Goal: Information Seeking & Learning: Ask a question

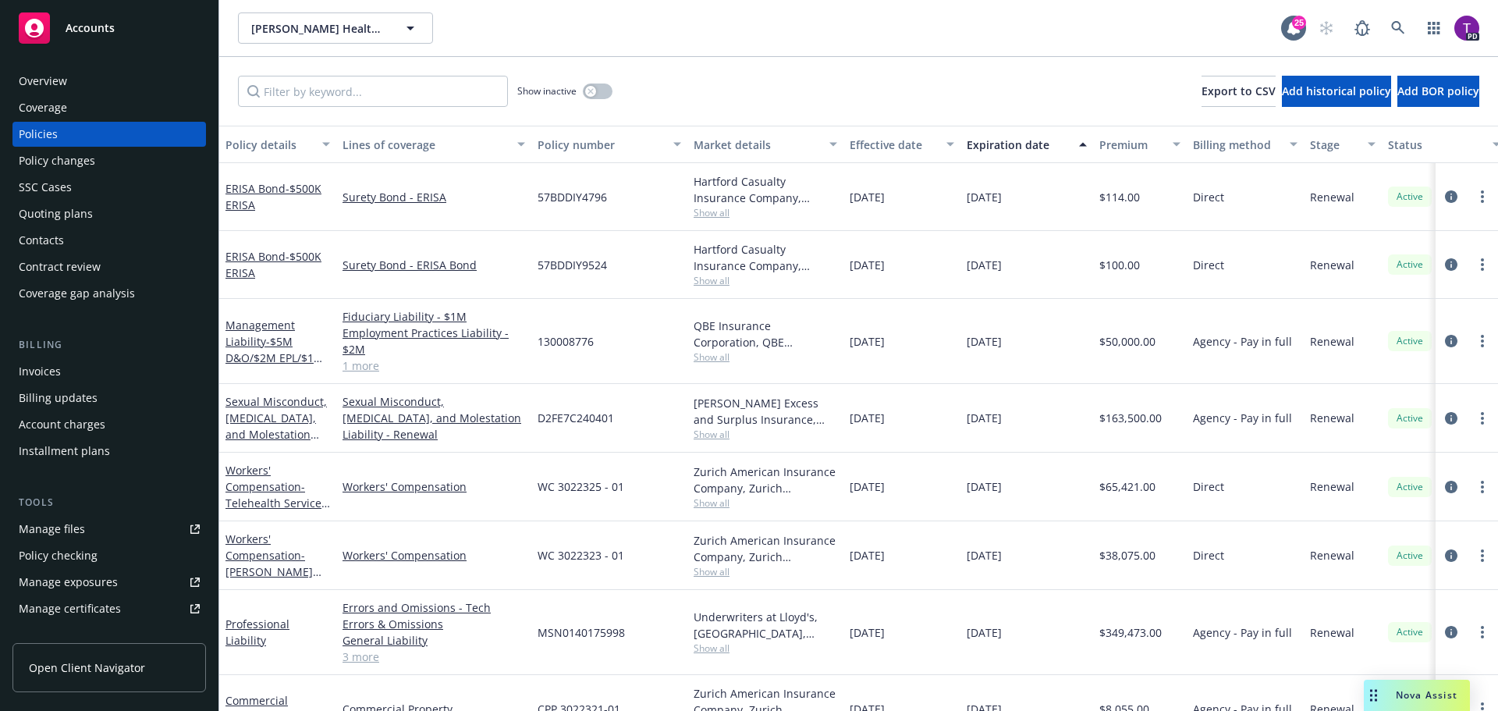
click at [91, 24] on span "Accounts" at bounding box center [90, 28] width 49 height 12
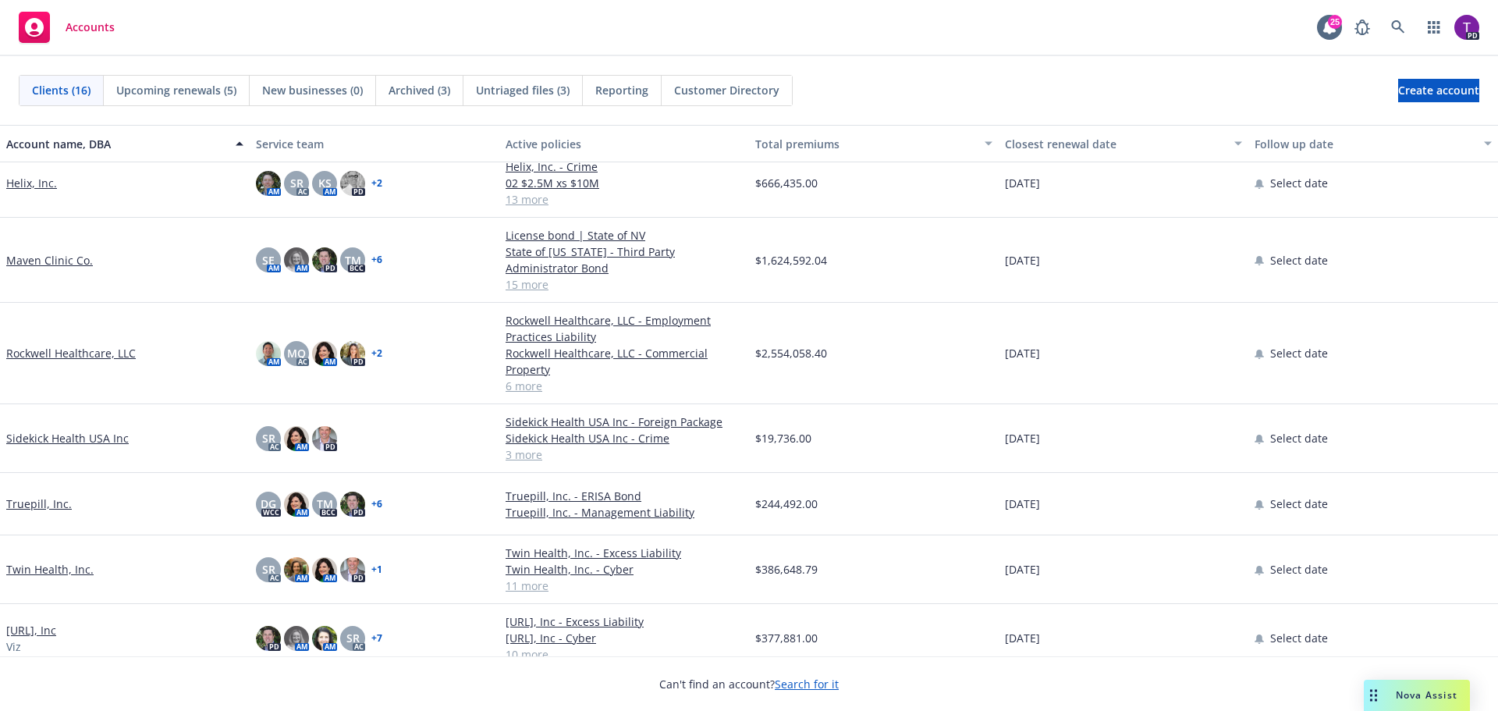
scroll to position [536, 0]
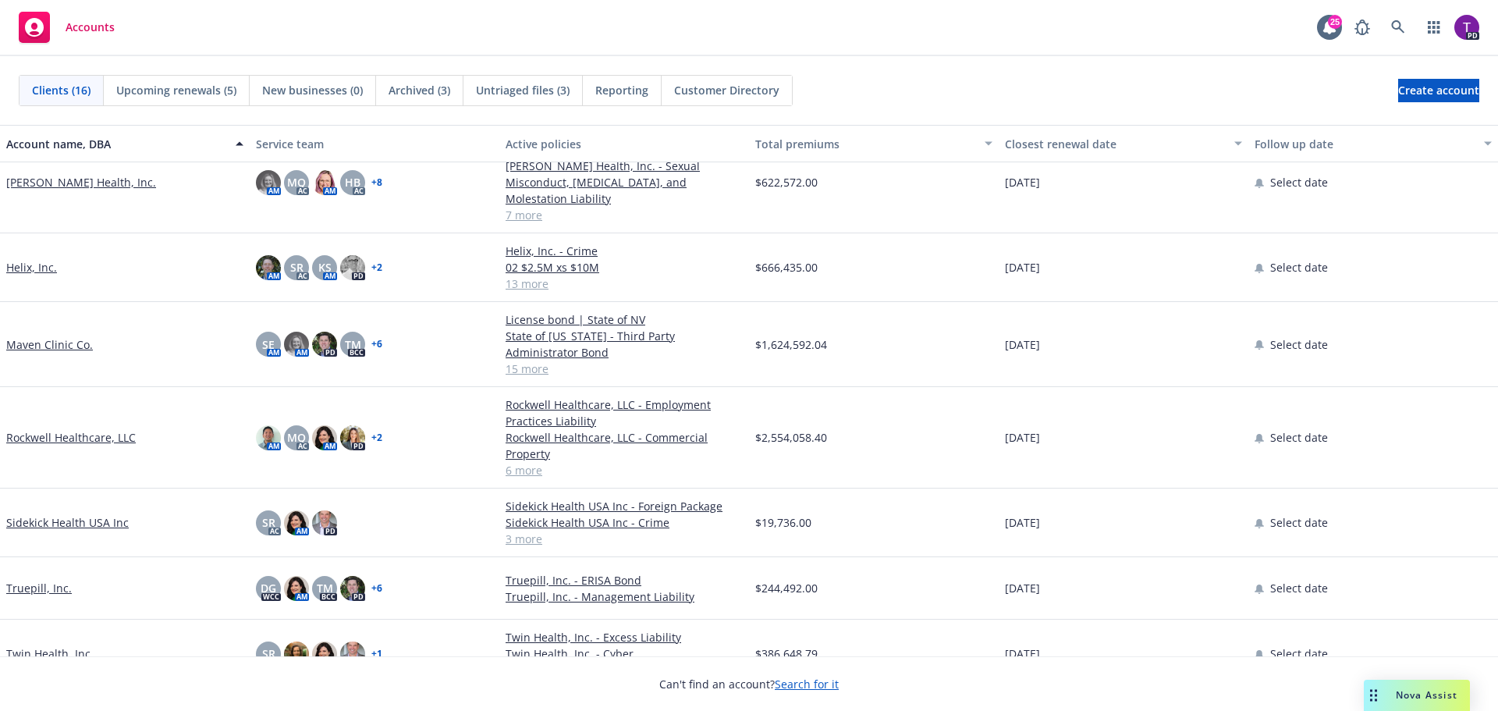
click at [52, 336] on link "Maven Clinic Co." at bounding box center [49, 344] width 87 height 16
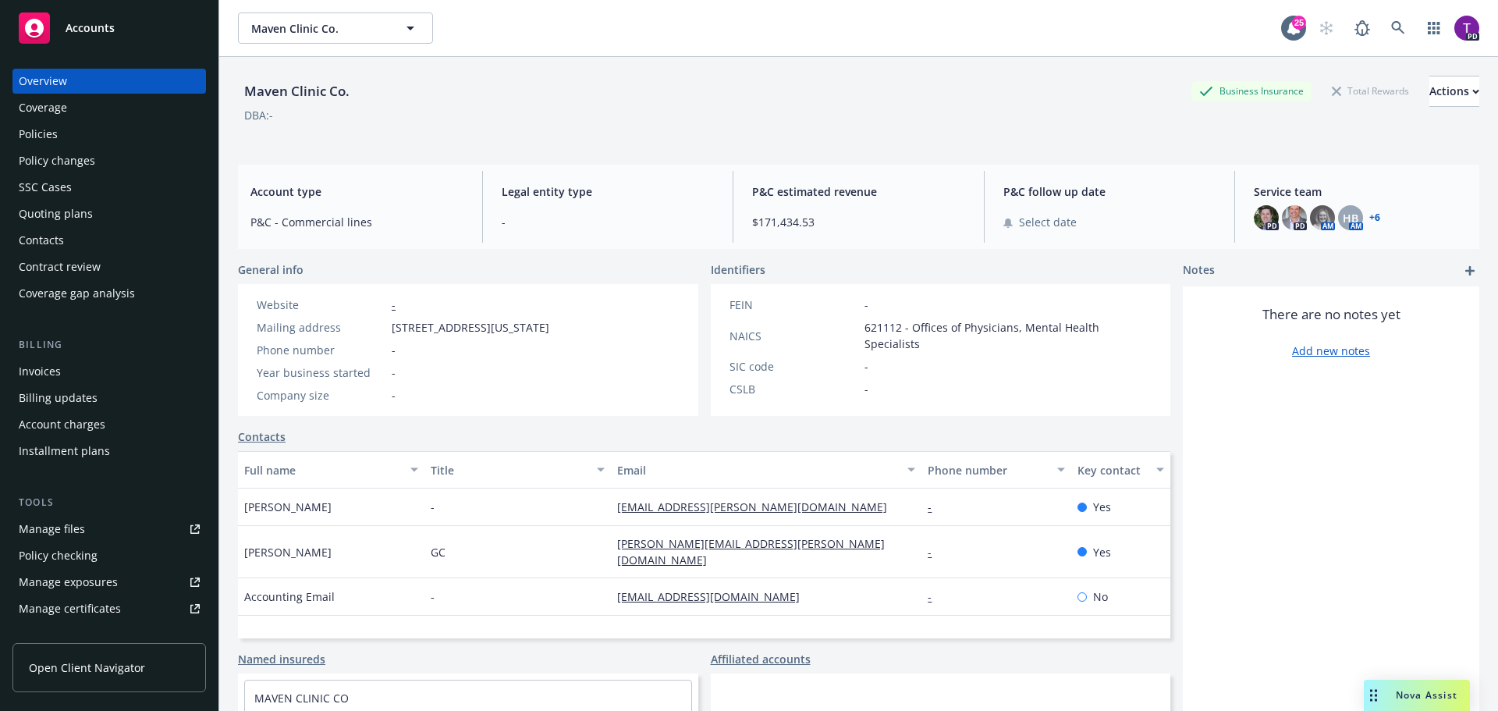
click at [74, 128] on div "Policies" at bounding box center [109, 134] width 181 height 25
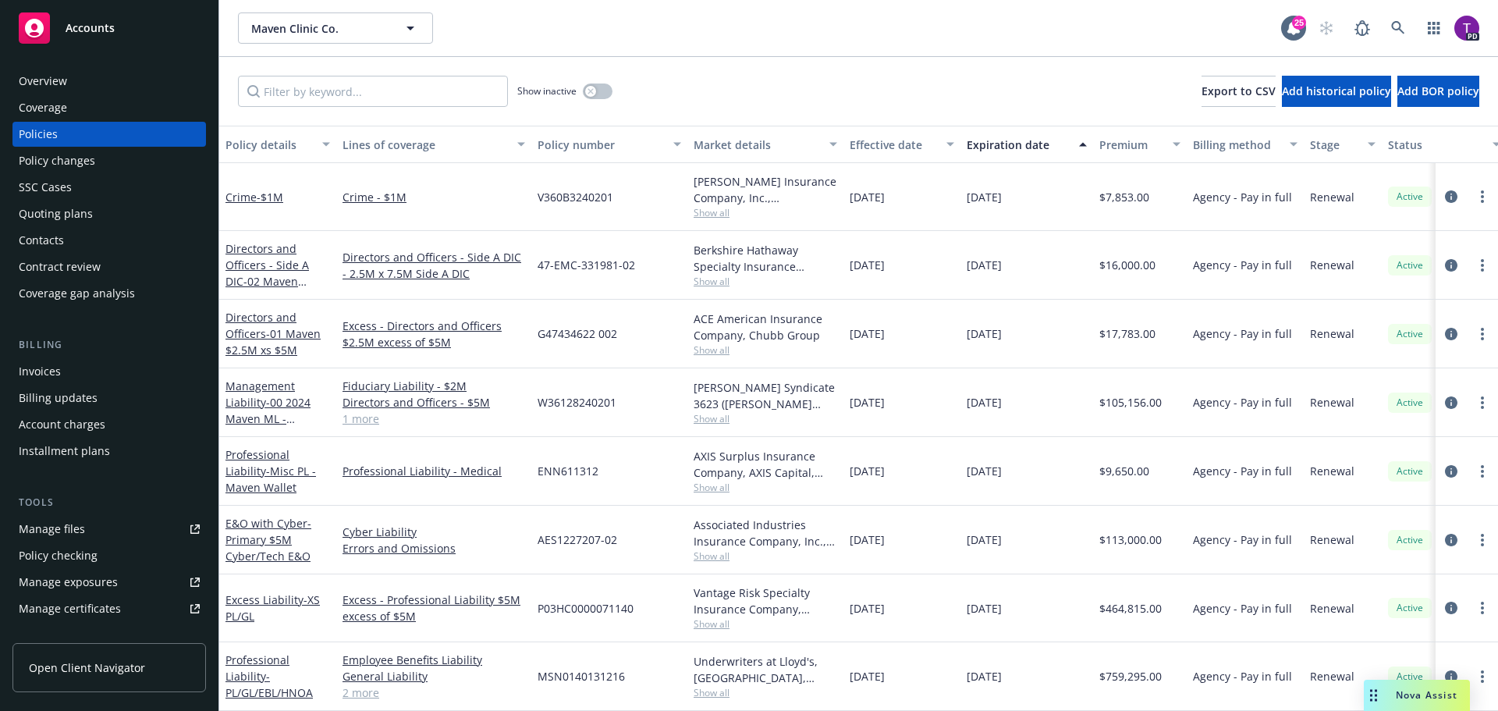
scroll to position [78, 0]
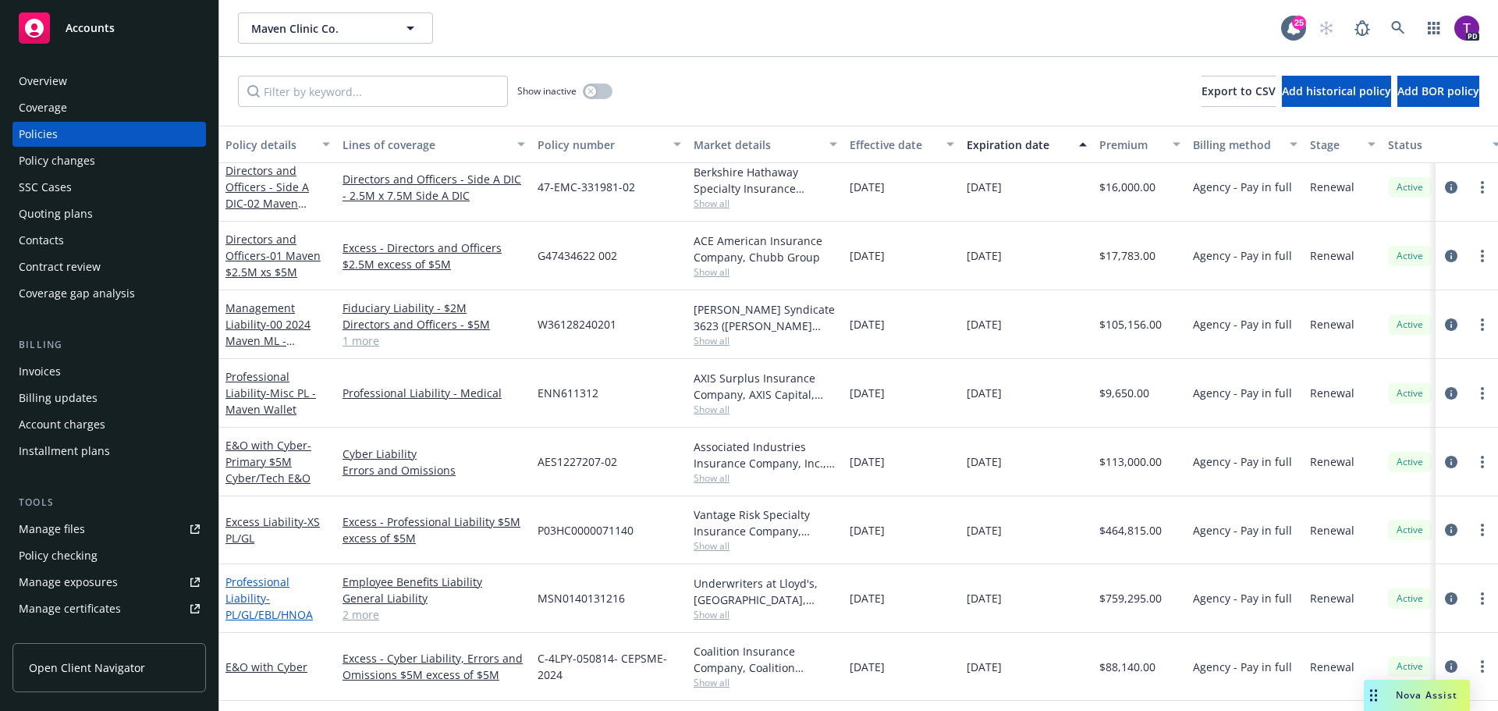
click at [284, 591] on link "Professional Liability - PL/GL/EBL/HNOA" at bounding box center [268, 598] width 87 height 48
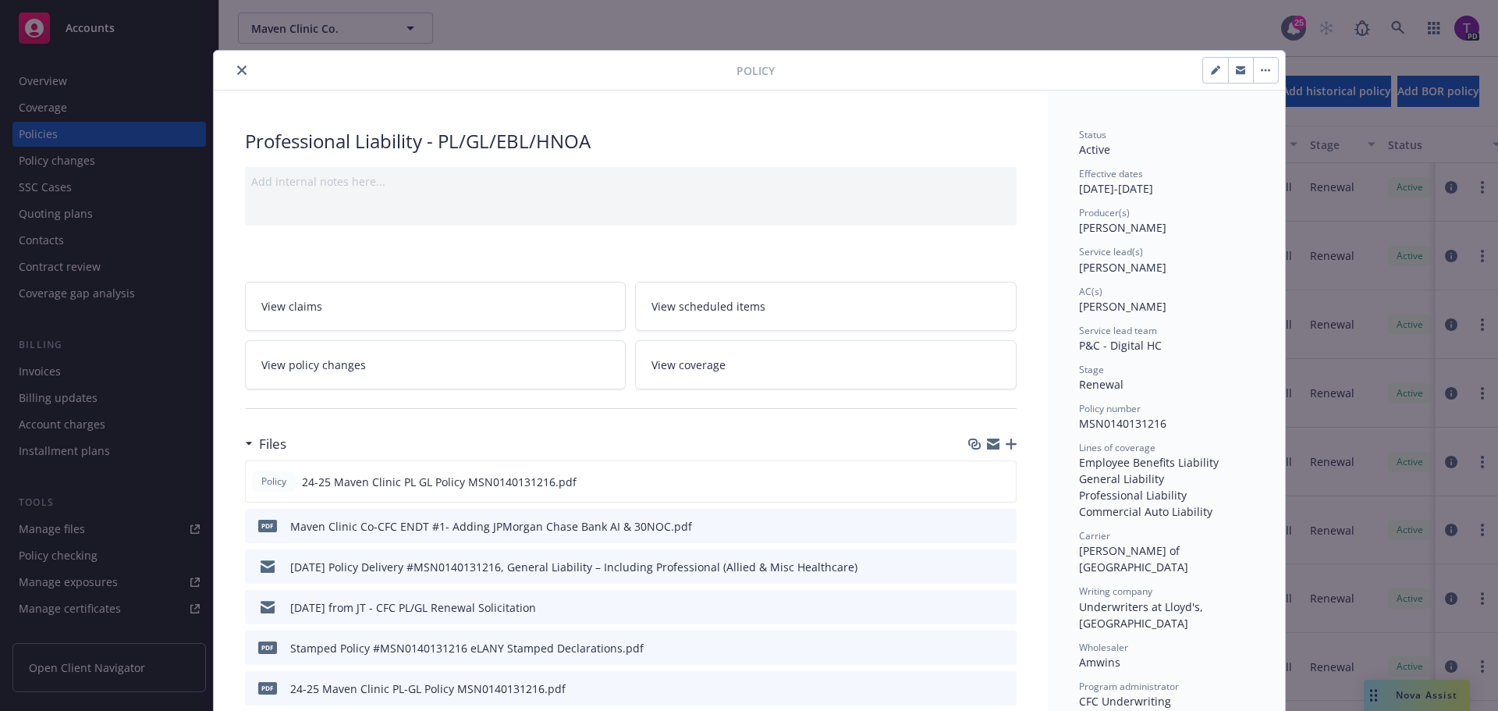
click at [303, 373] on link "View policy changes" at bounding box center [436, 364] width 382 height 49
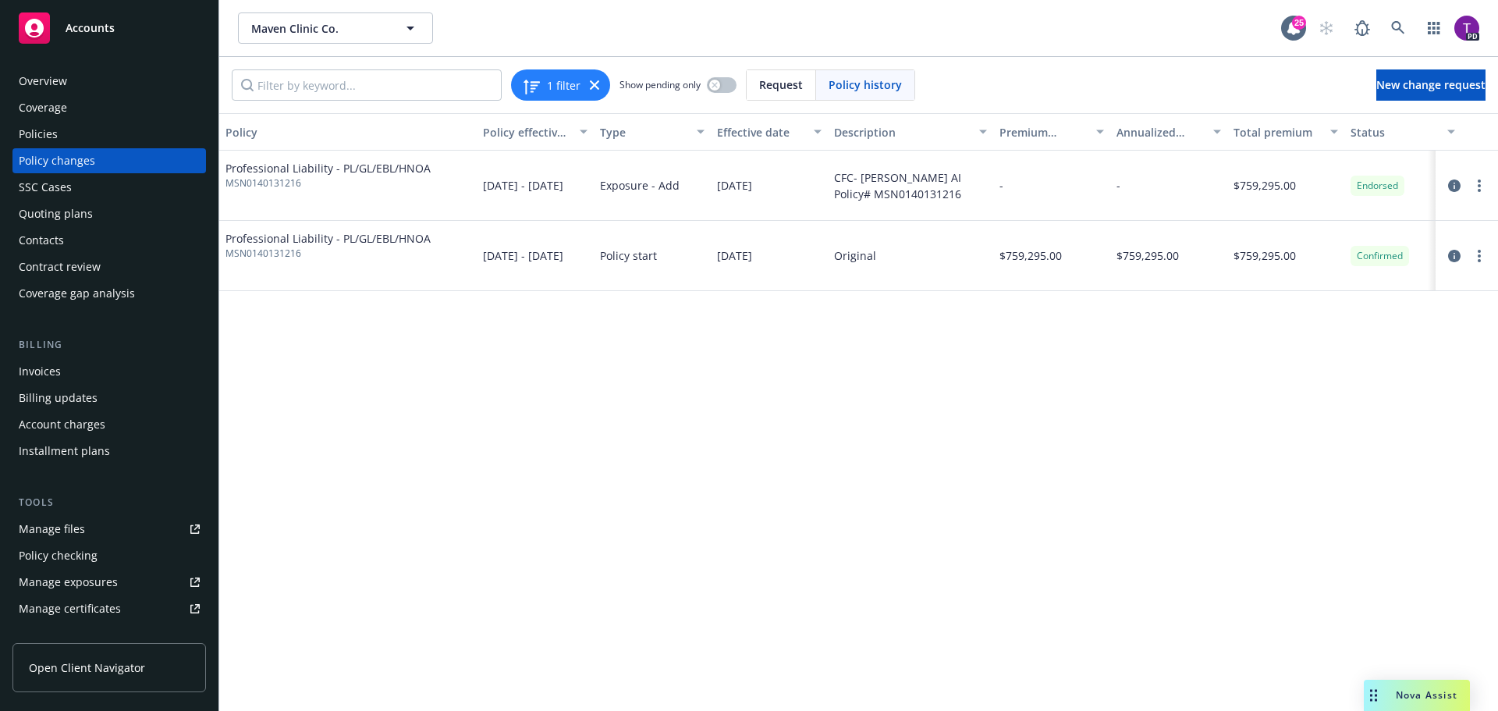
click at [58, 134] on div "Policies" at bounding box center [109, 134] width 181 height 25
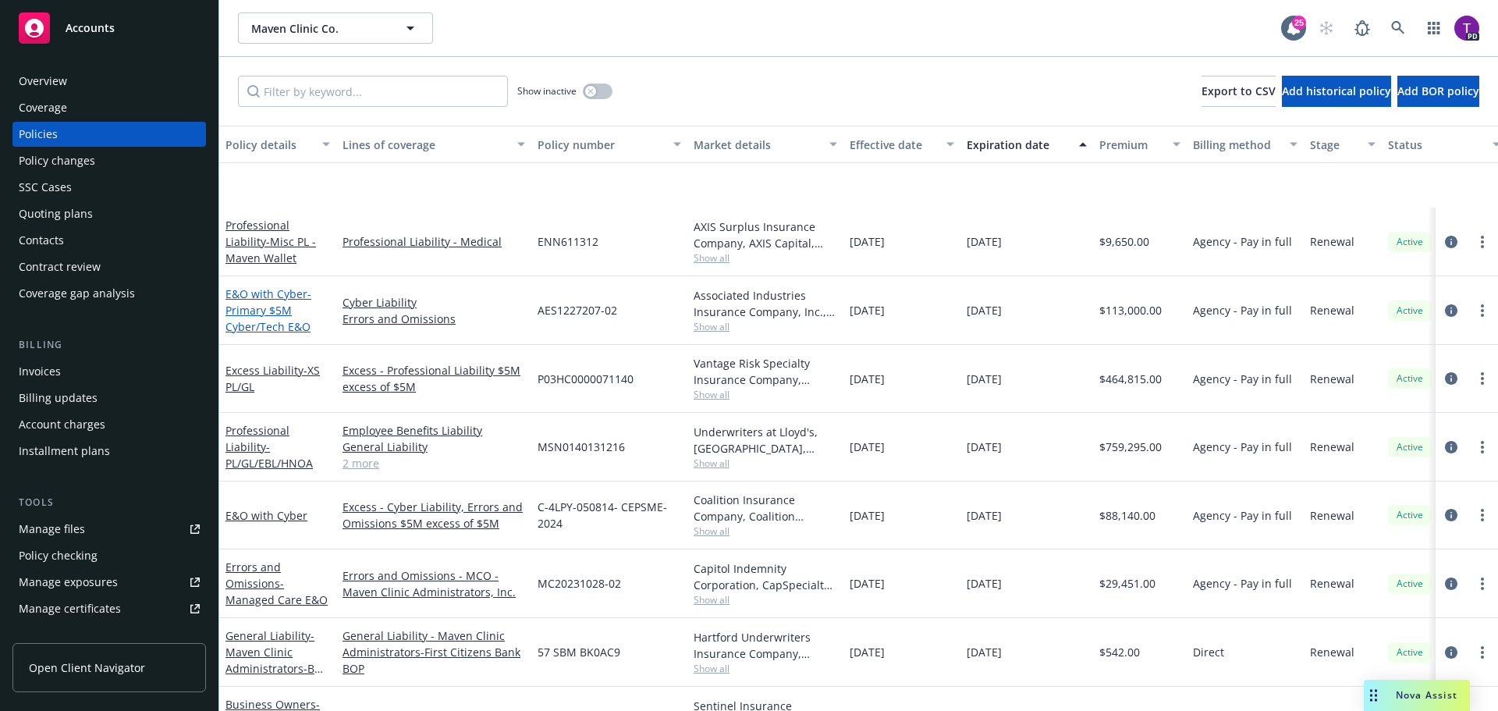
scroll to position [312, 0]
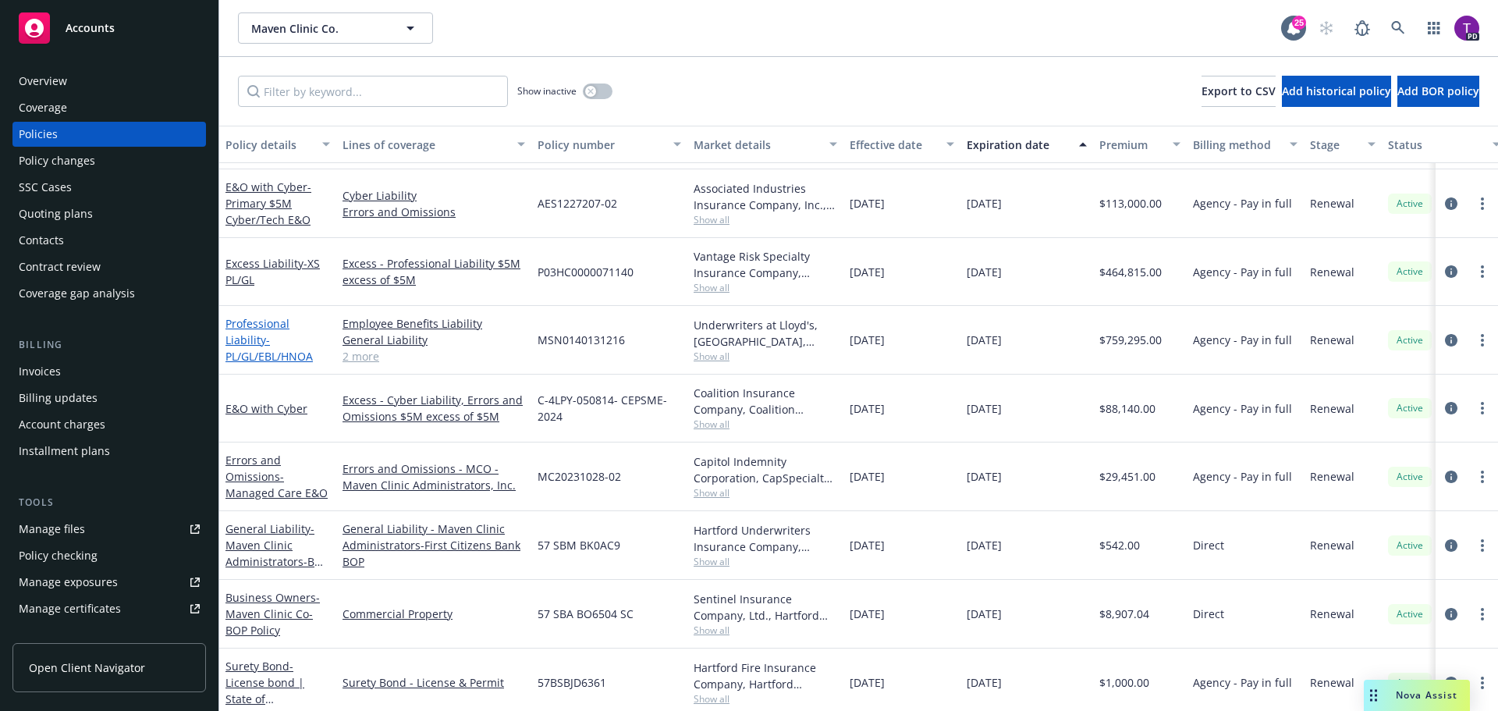
click at [284, 328] on link "Professional Liability - PL/GL/EBL/HNOA" at bounding box center [268, 340] width 87 height 48
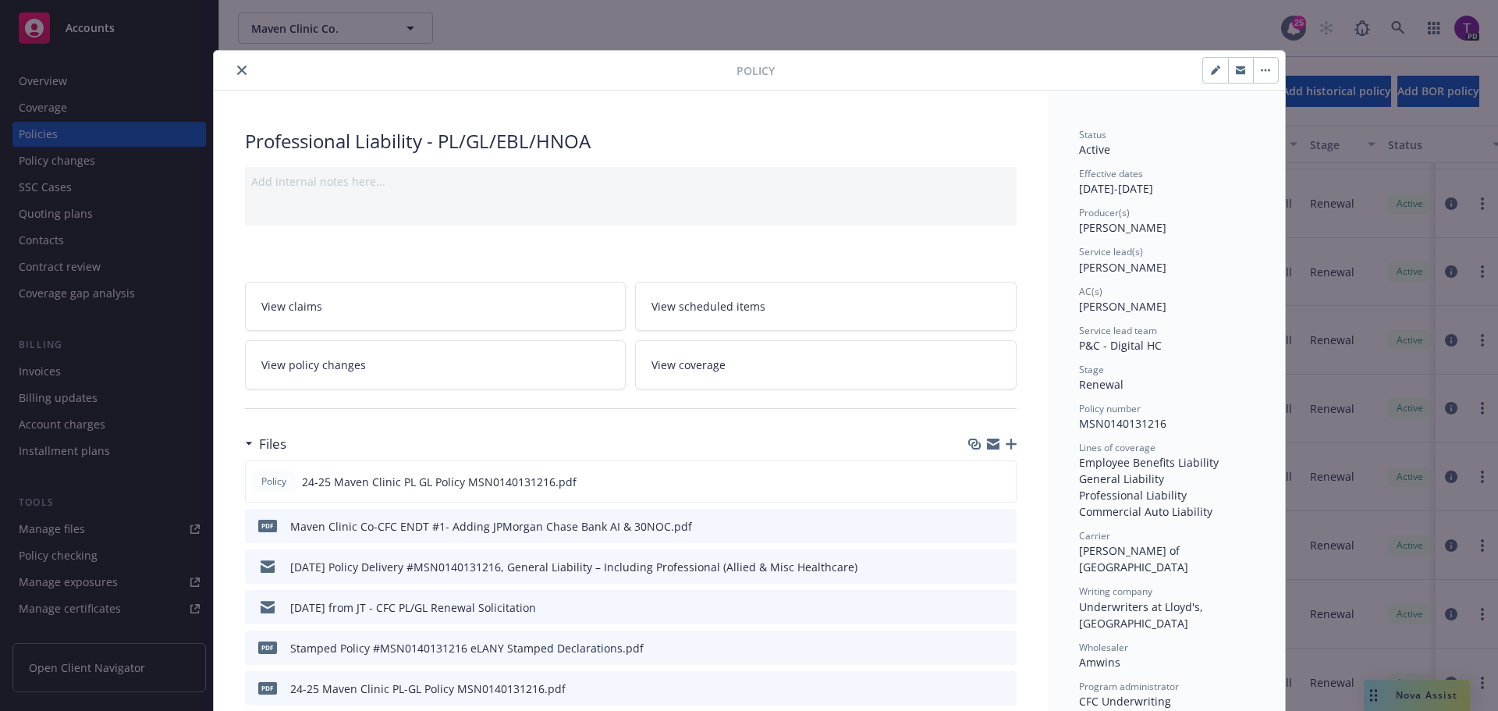
click at [240, 71] on icon "close" at bounding box center [241, 70] width 9 height 9
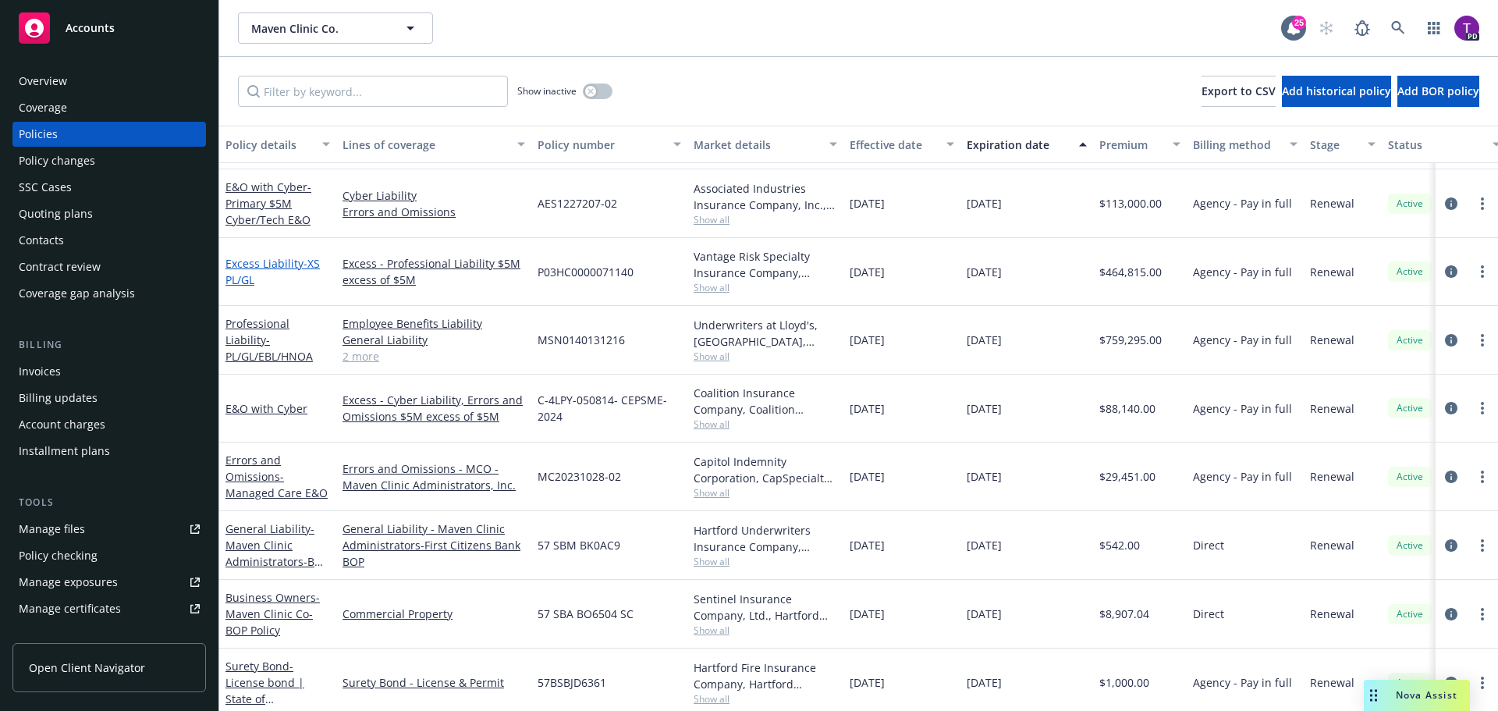
click at [286, 261] on link "Excess Liability - XS PL/GL" at bounding box center [272, 271] width 94 height 31
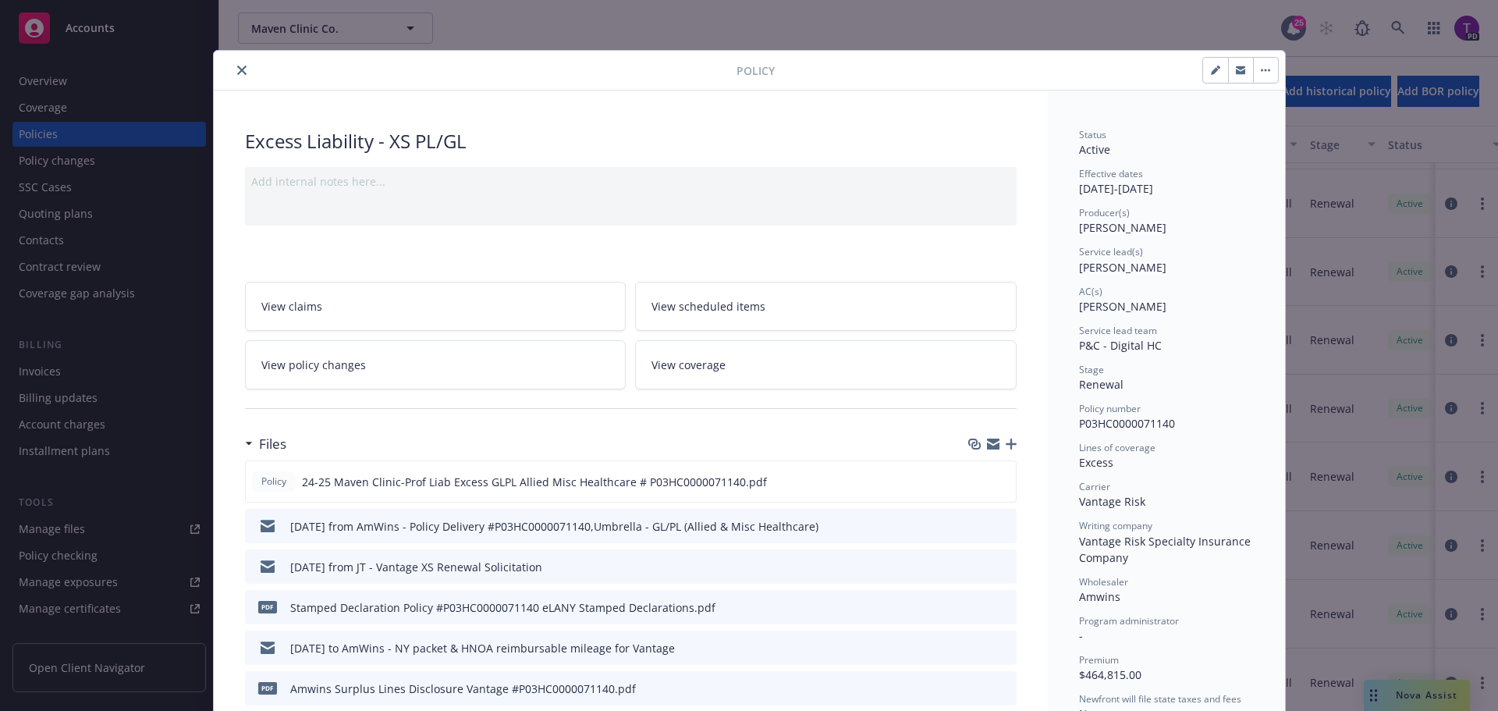
click at [237, 71] on icon "close" at bounding box center [241, 70] width 9 height 9
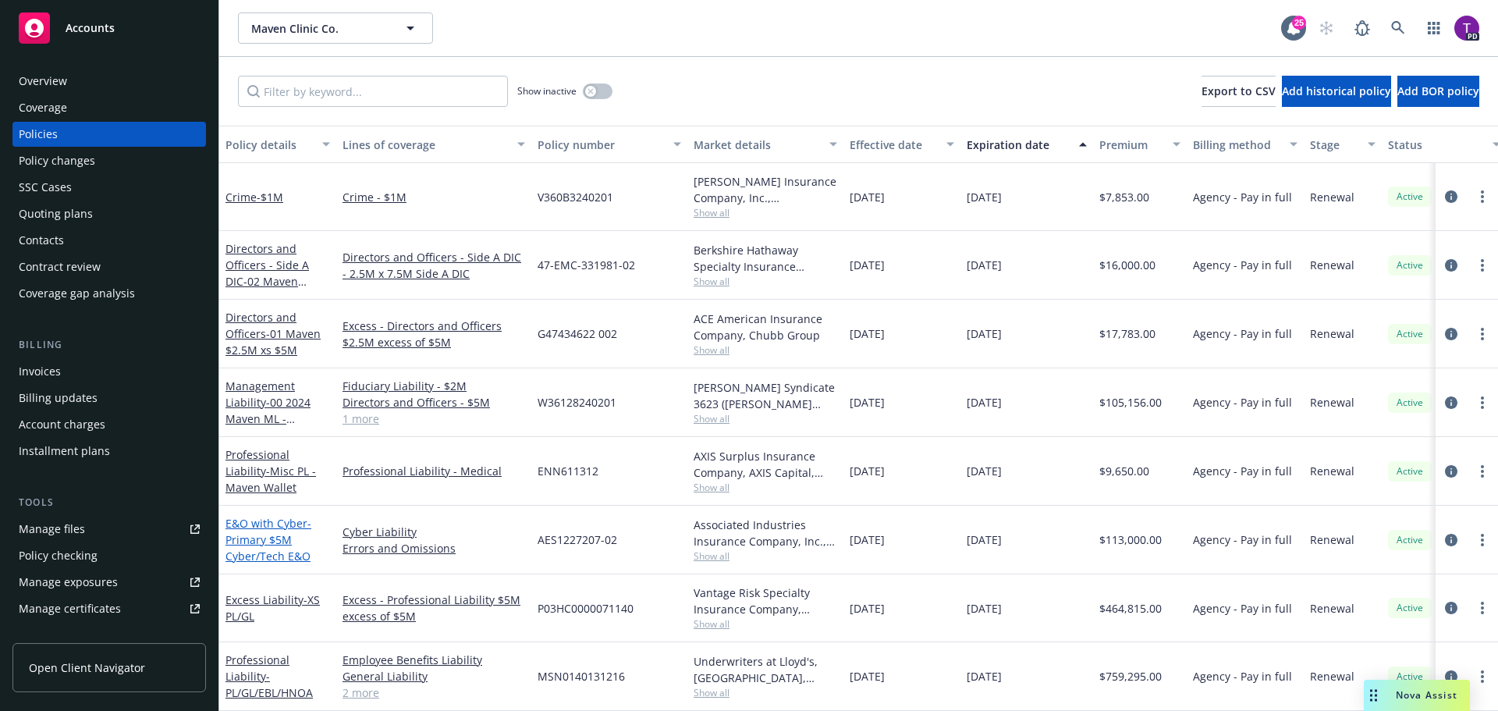
click at [283, 525] on link "E&O with Cyber - Primary $5M Cyber/Tech E&O" at bounding box center [268, 540] width 86 height 48
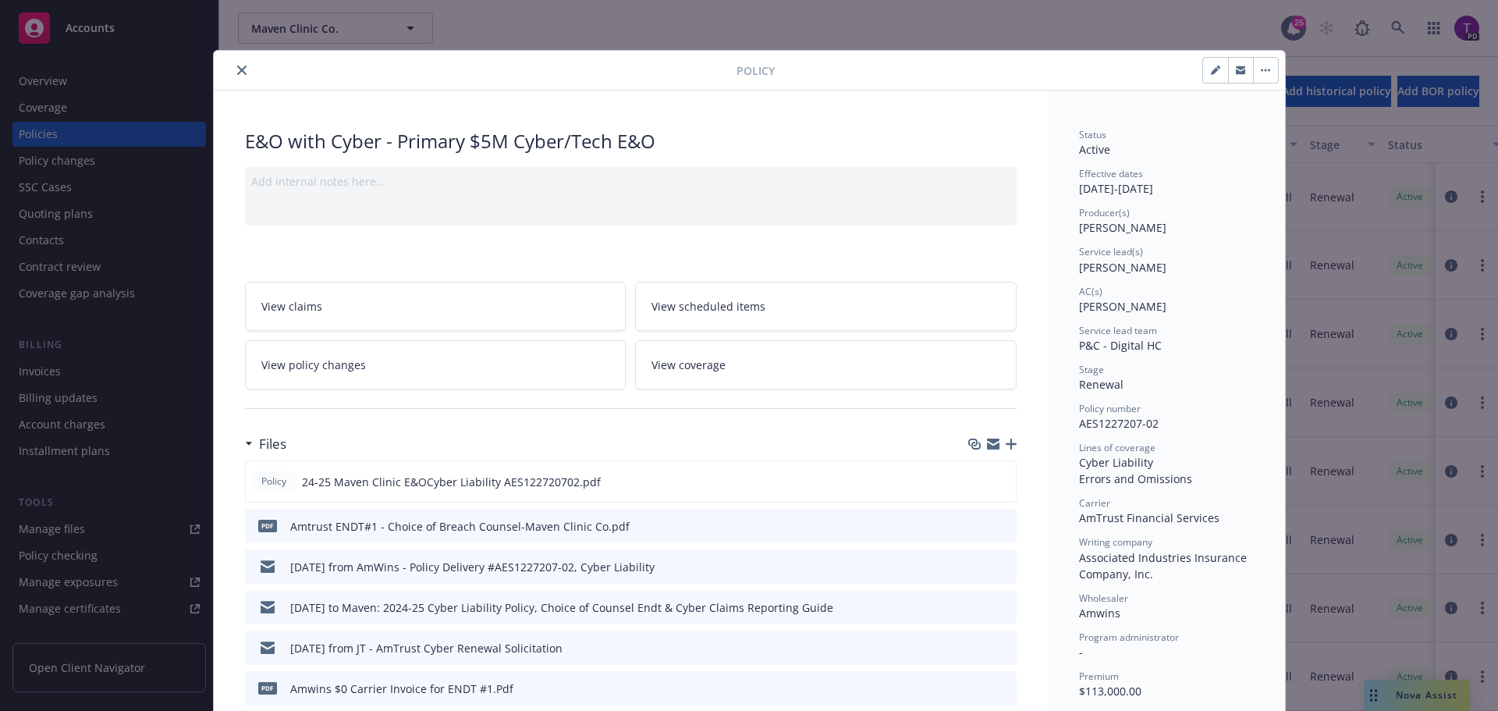
click at [237, 72] on icon "close" at bounding box center [241, 70] width 9 height 9
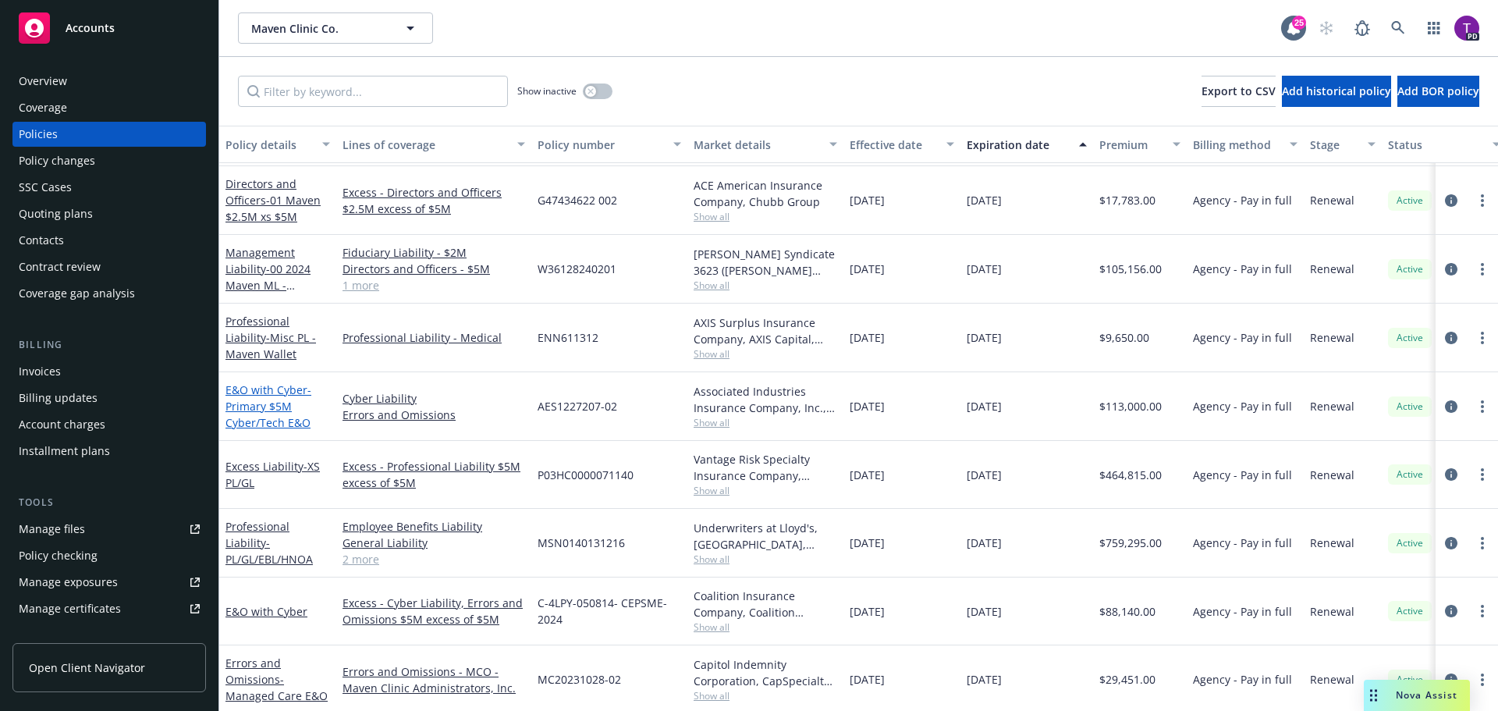
scroll to position [156, 0]
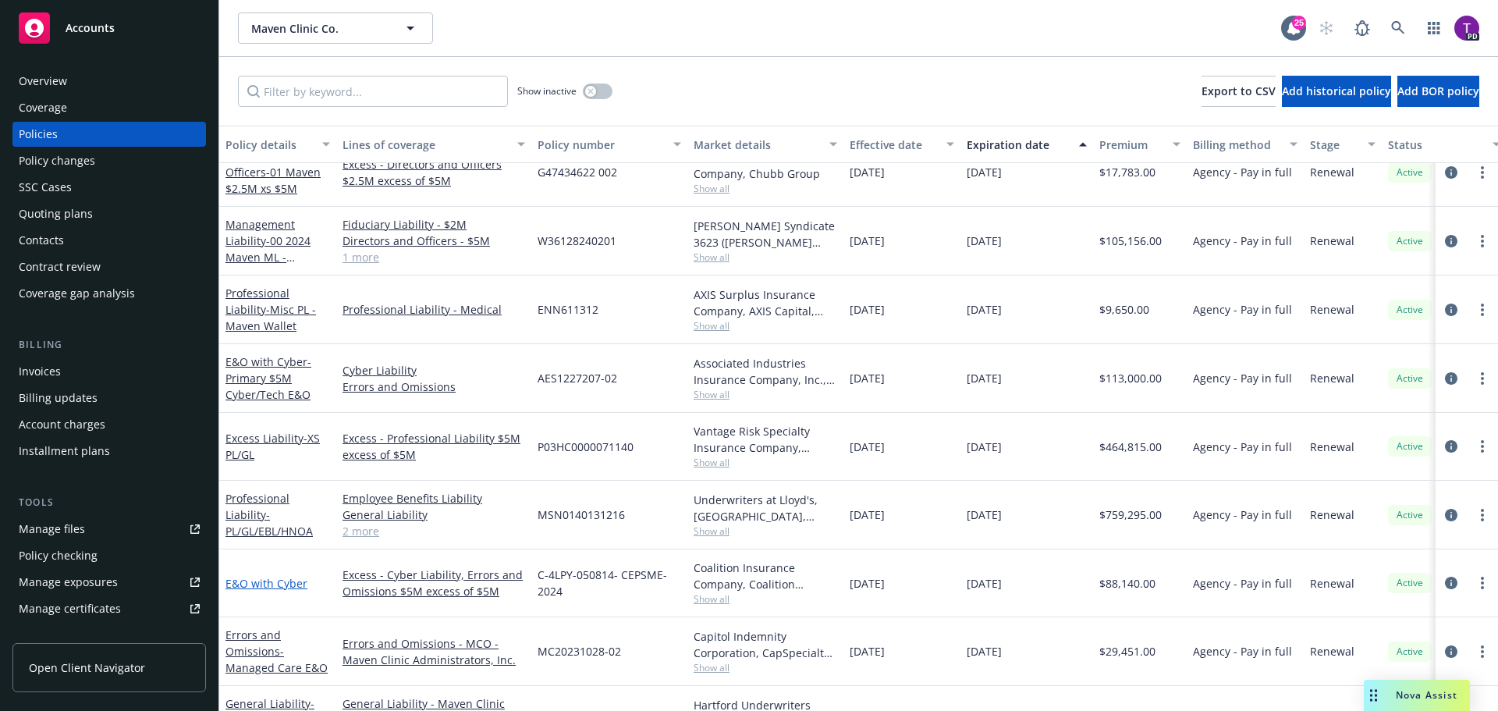
click at [286, 582] on link "E&O with Cyber" at bounding box center [266, 583] width 82 height 15
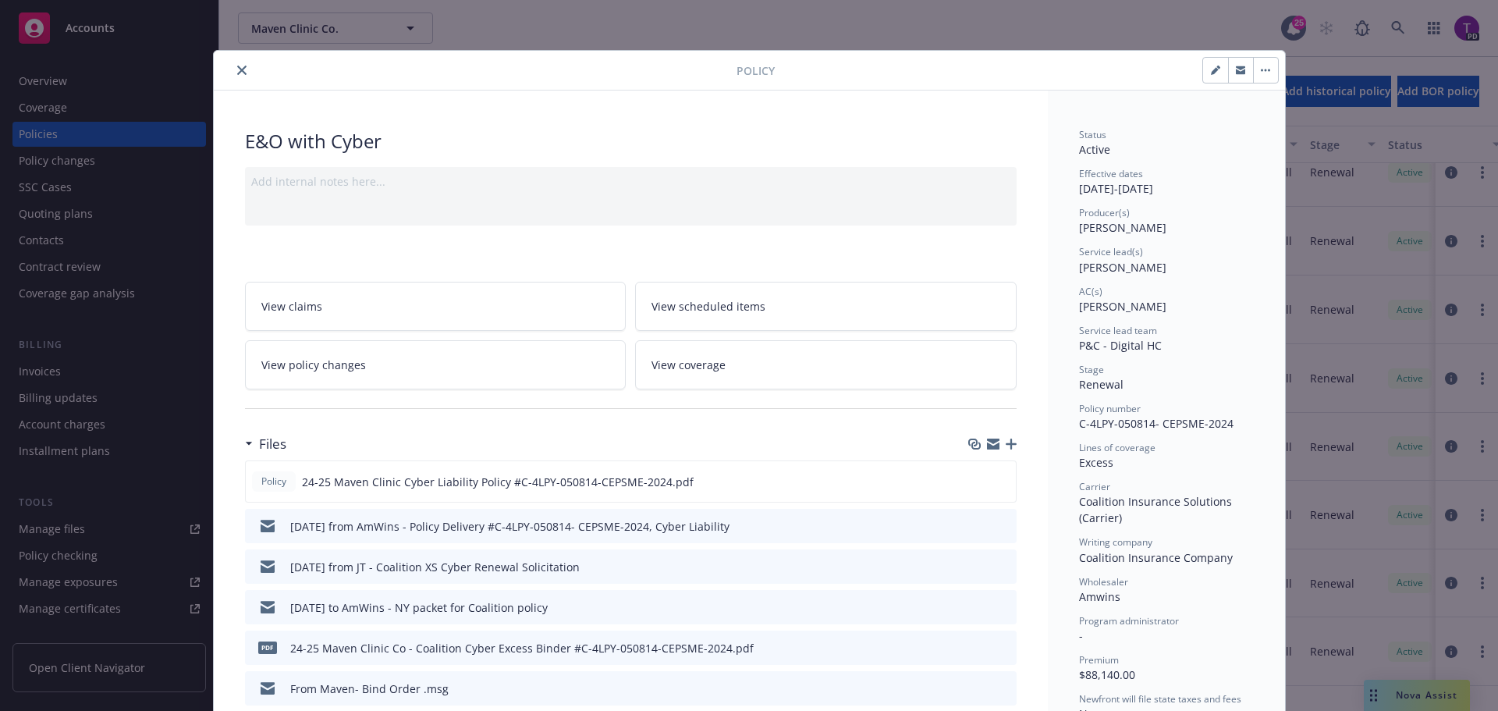
click at [237, 67] on icon "close" at bounding box center [241, 70] width 9 height 9
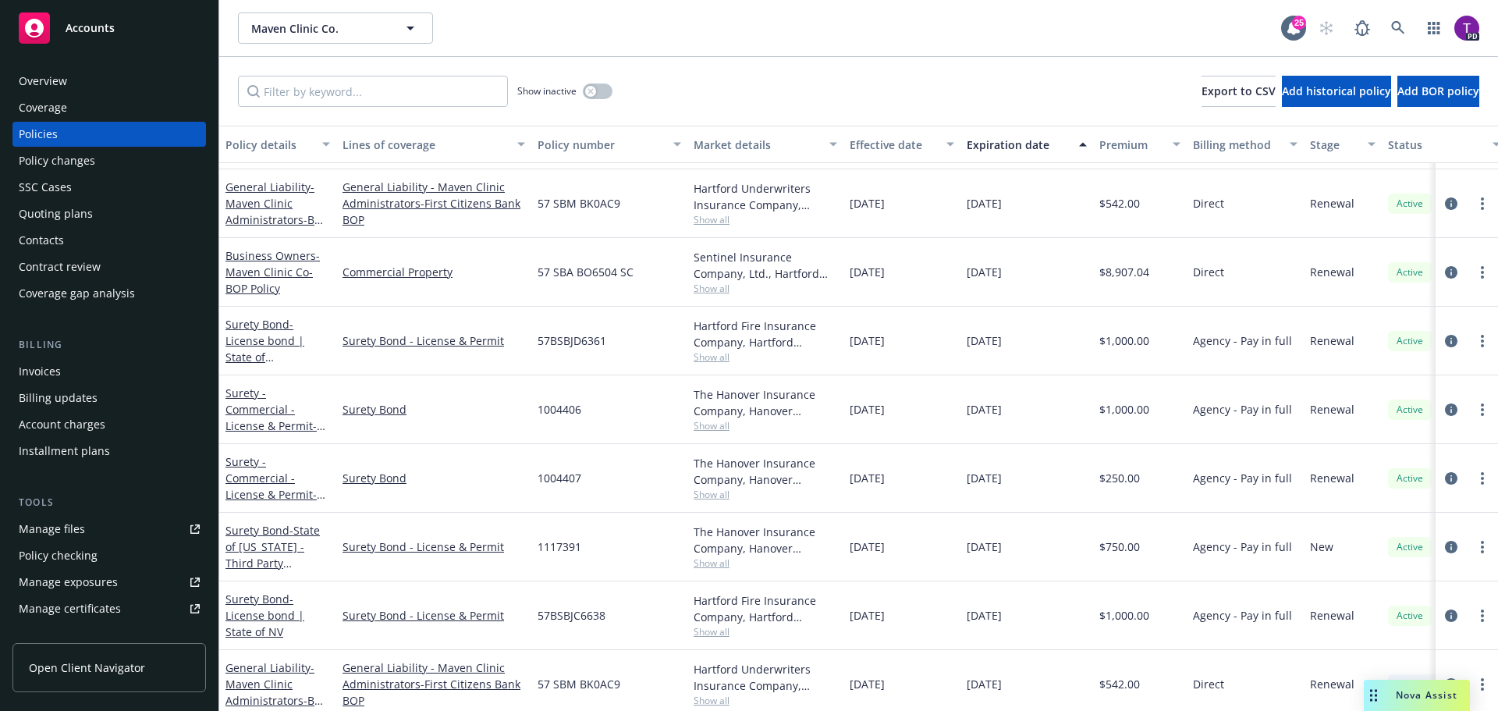
scroll to position [706, 0]
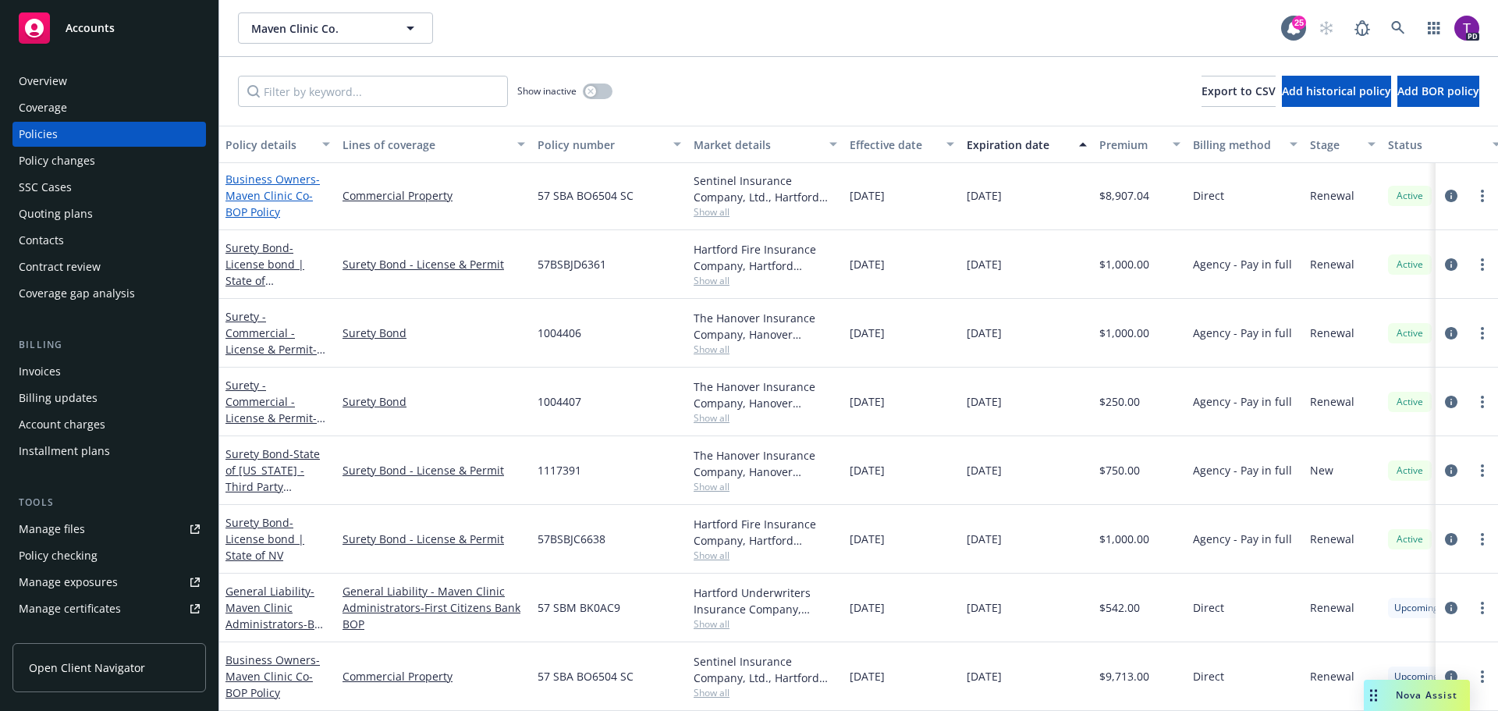
click at [288, 185] on span "- Maven Clinic Co-BOP Policy" at bounding box center [272, 196] width 94 height 48
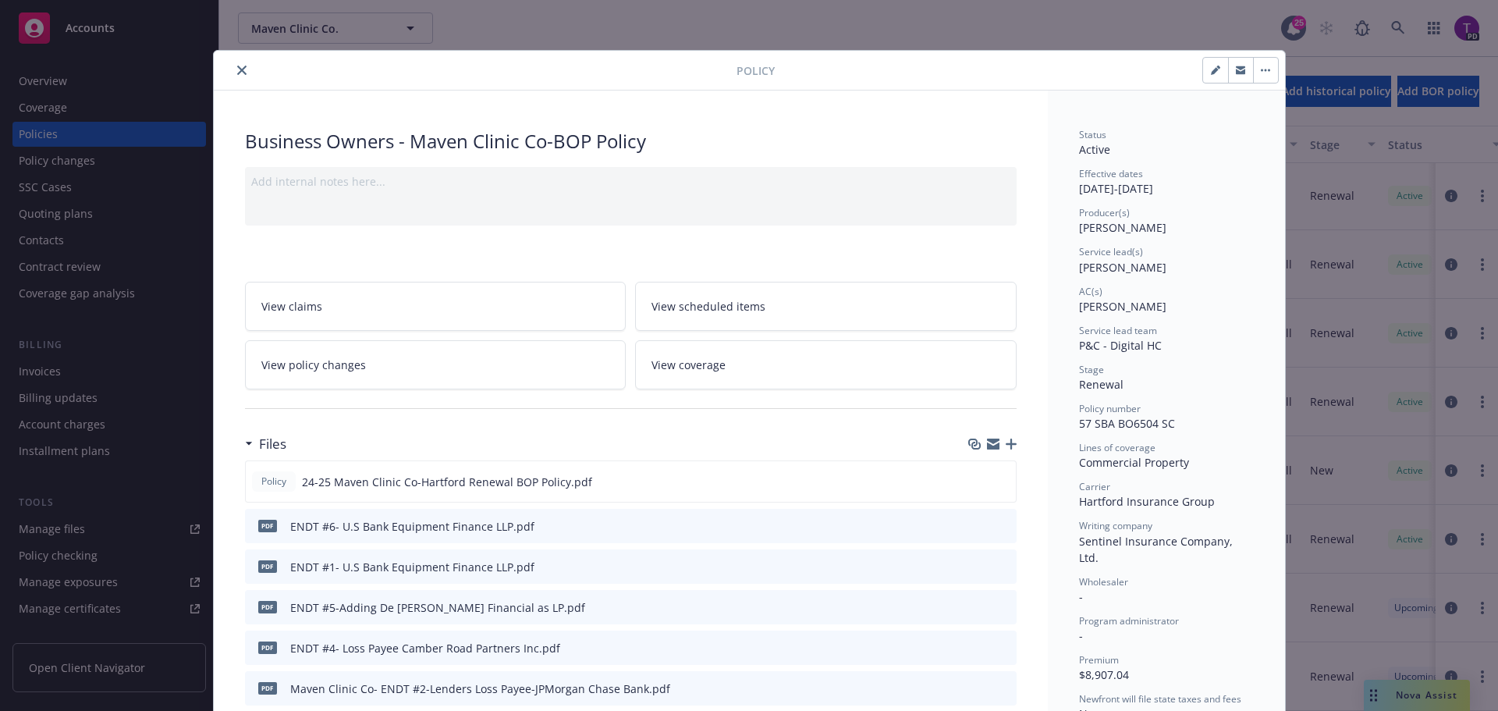
click at [316, 371] on span "View policy changes" at bounding box center [313, 365] width 105 height 16
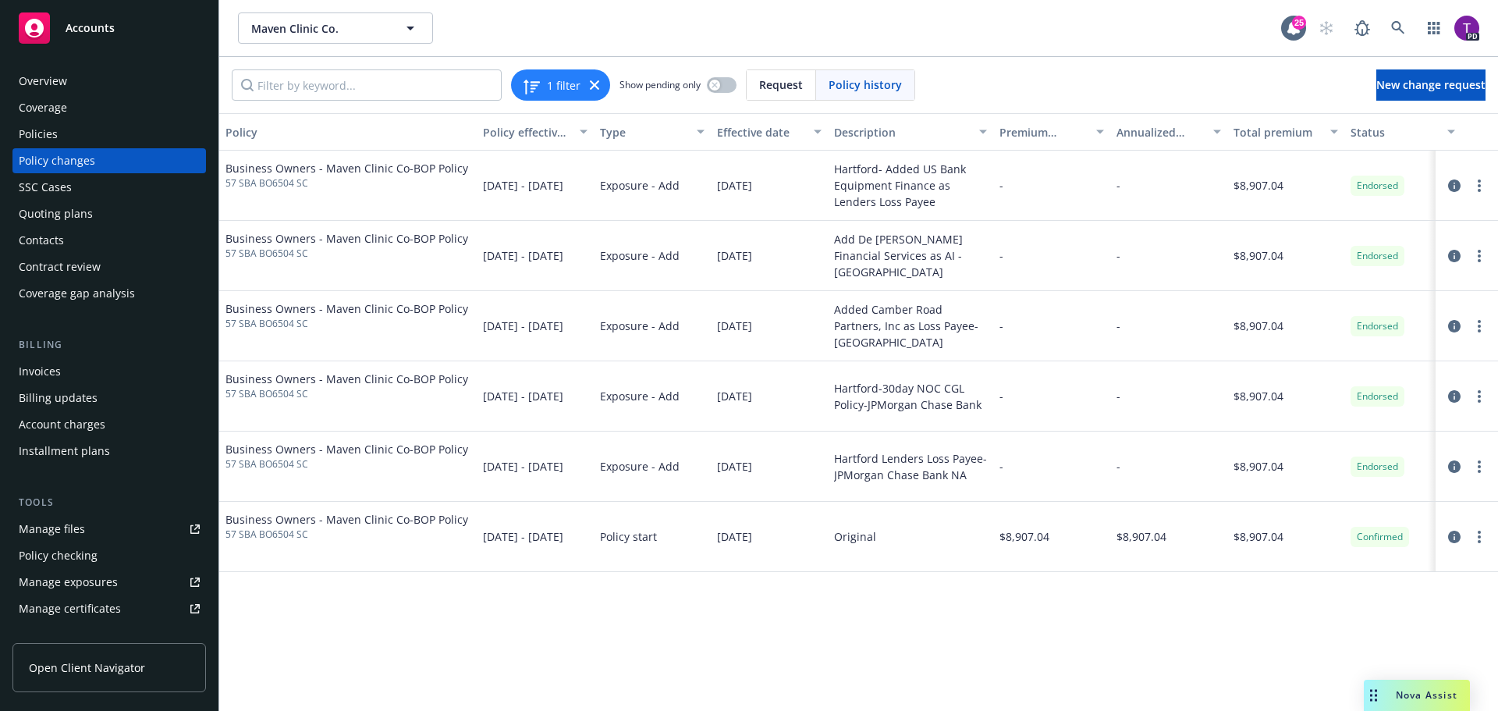
click at [32, 135] on div "Policies" at bounding box center [38, 134] width 39 height 25
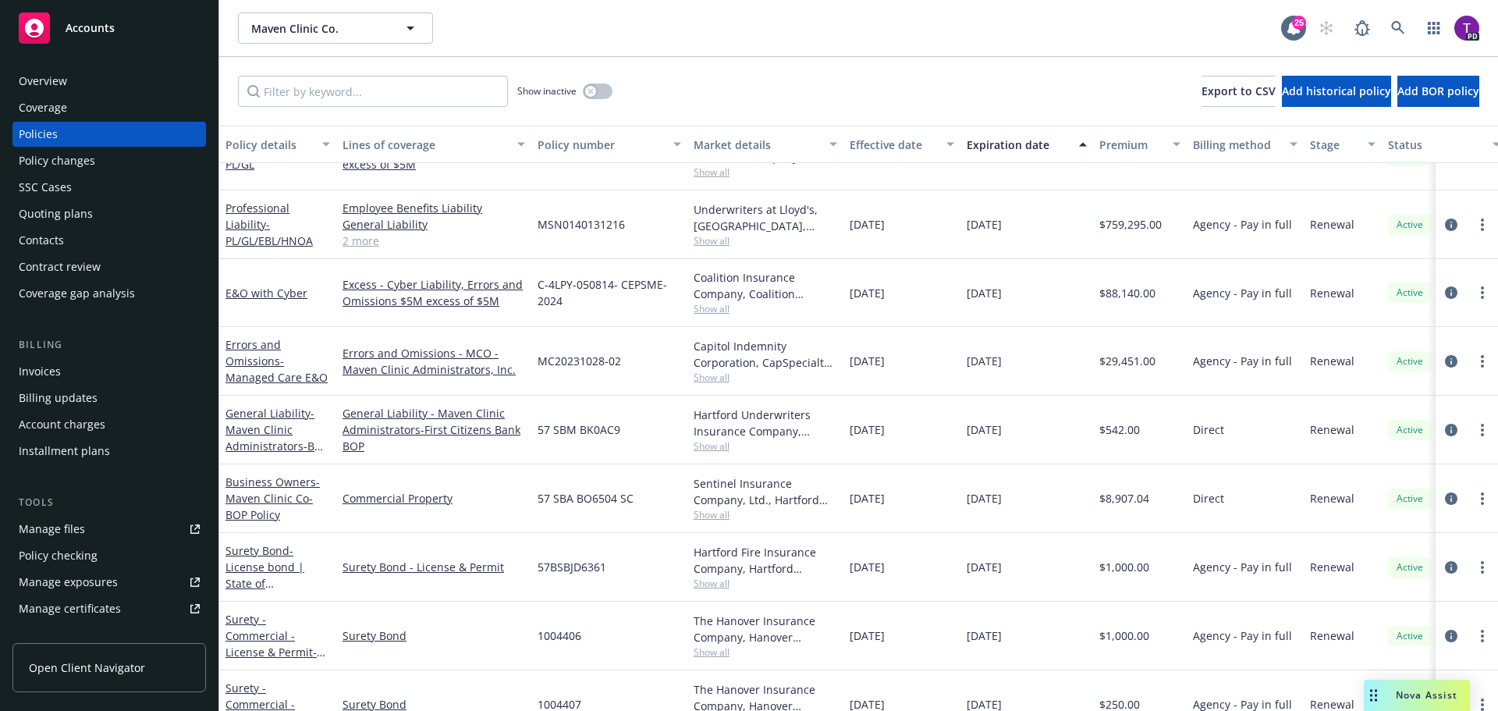
scroll to position [468, 0]
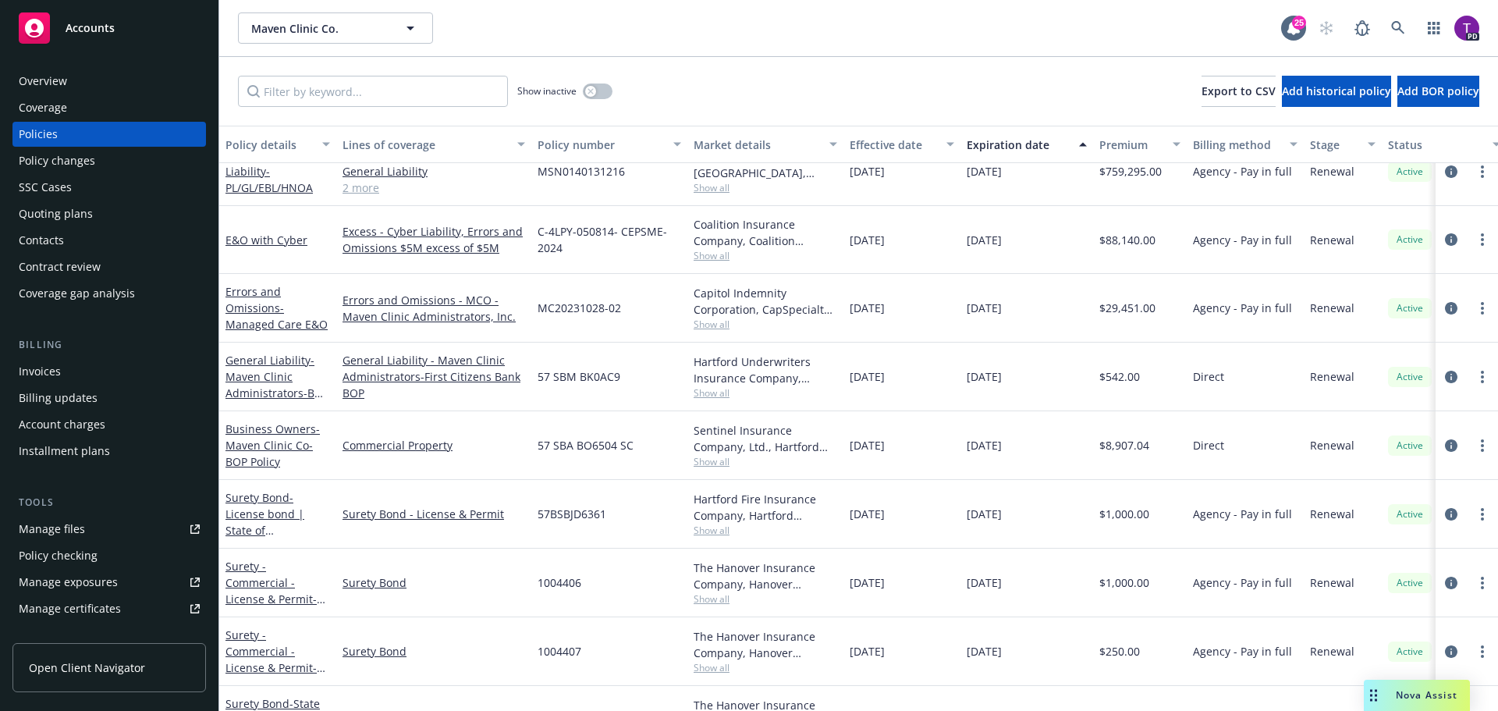
click at [1402, 698] on span "Nova Assist" at bounding box center [1427, 694] width 62 height 13
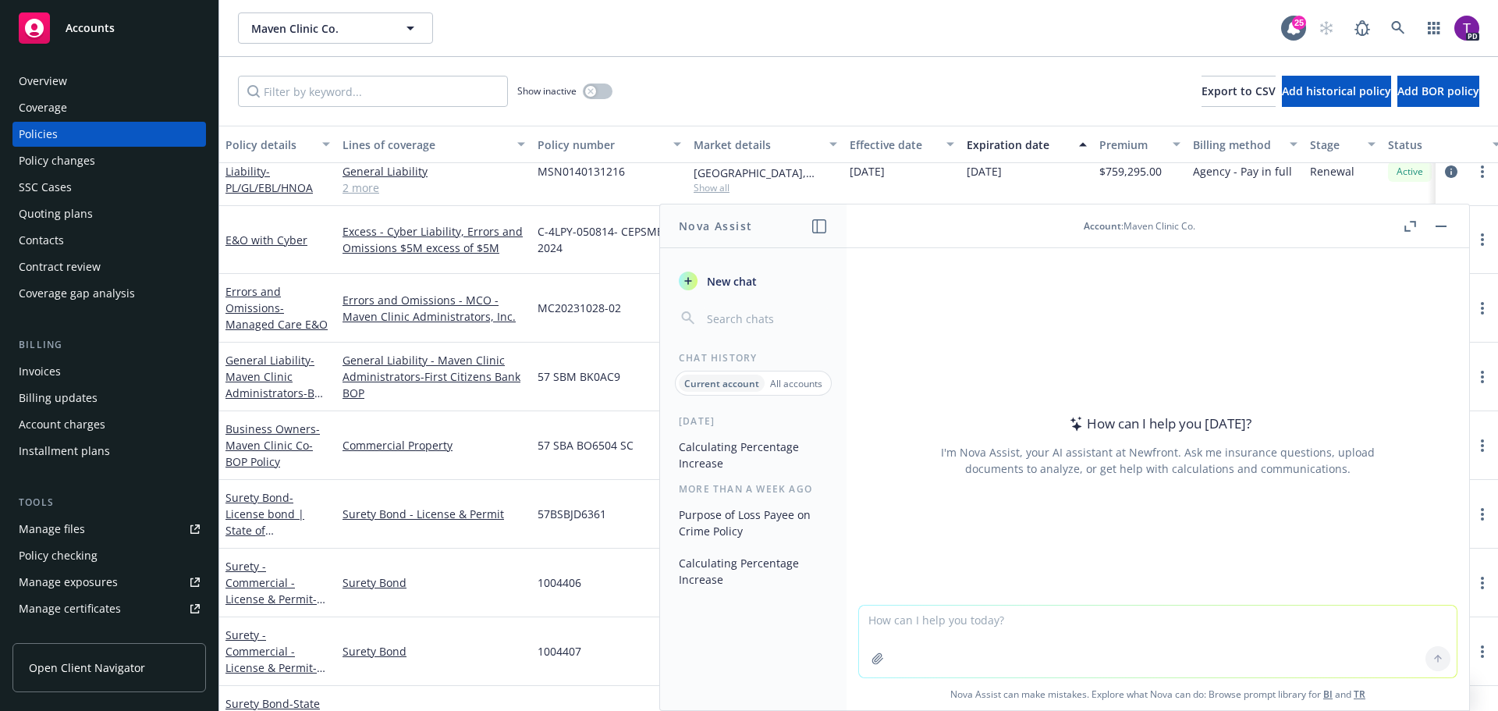
click at [1003, 628] on textarea at bounding box center [1158, 641] width 598 height 72
type textarea "If the premium is $750,000 for a 12 month policy period, what would the premium…"
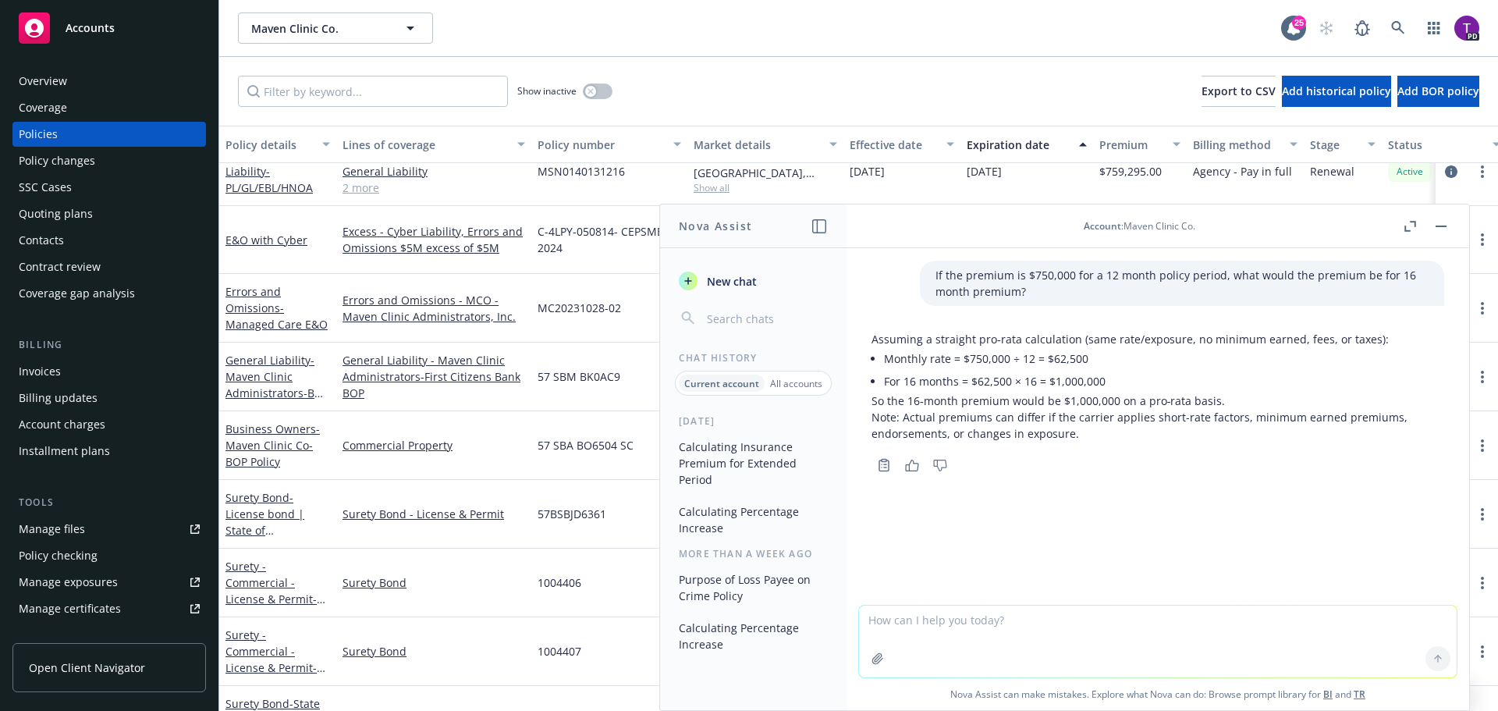
click at [1005, 623] on textarea at bounding box center [1158, 641] width 598 height 72
type textarea "if the premium is $542 for a 12 month policy period, what would the premium be …"
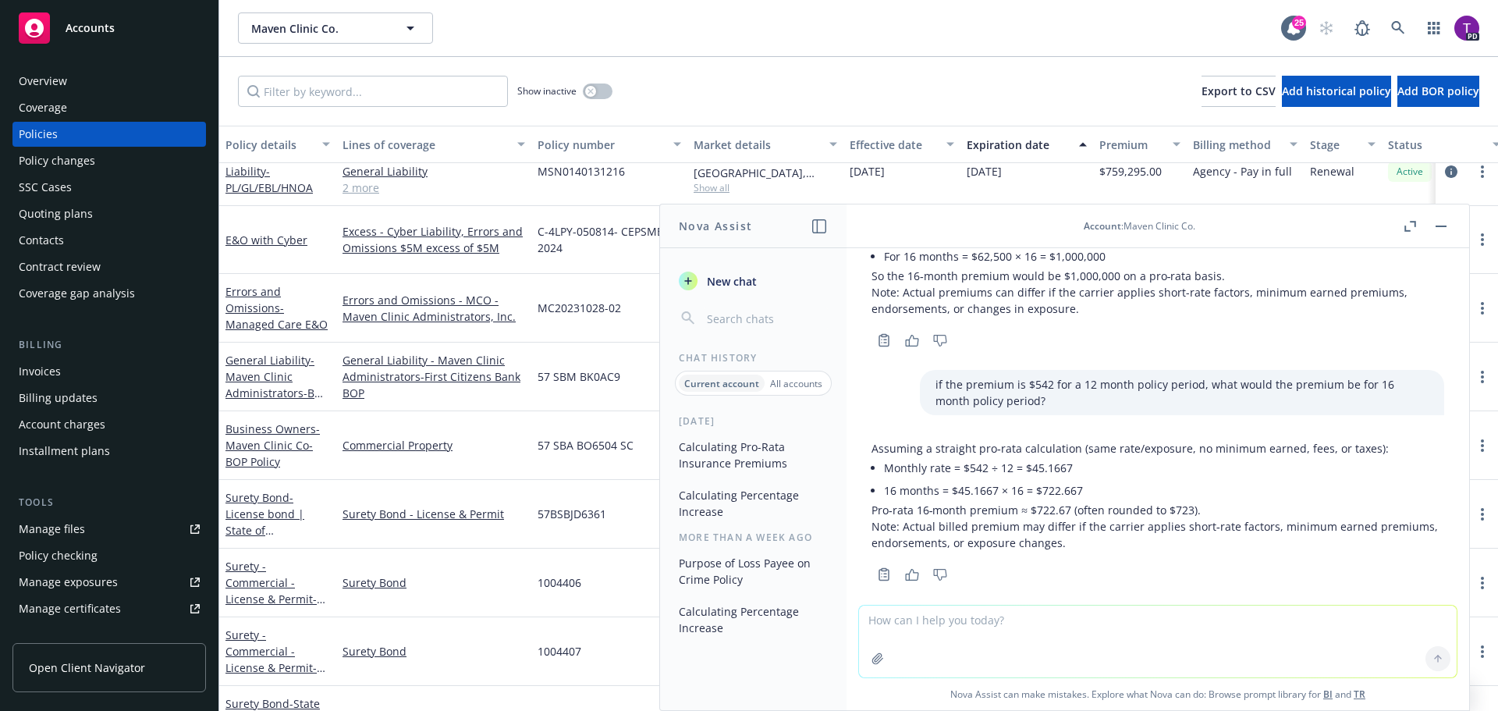
scroll to position [143, 0]
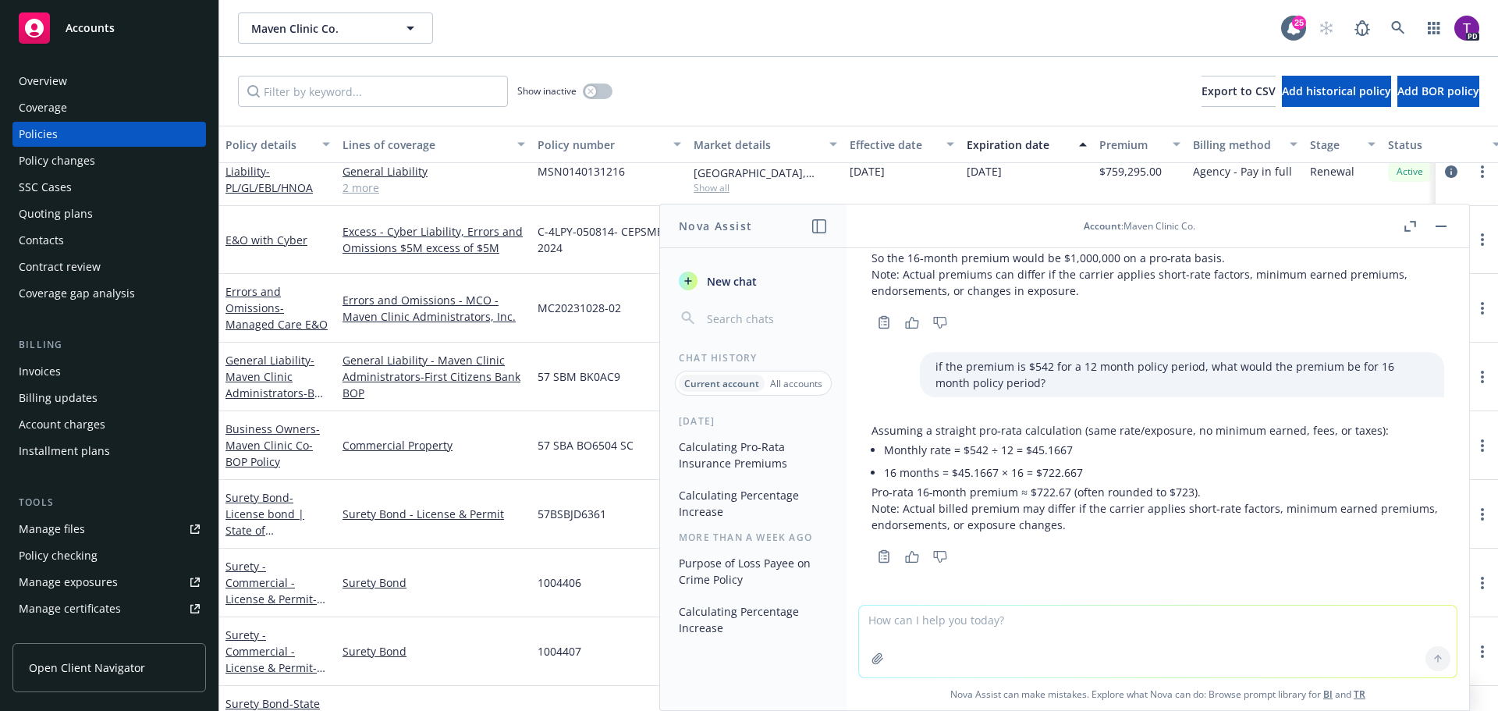
click at [1121, 634] on textarea at bounding box center [1158, 641] width 598 height 72
type textarea "if the premium is $9,713 for a 12 month policy period, what would the premium b…"
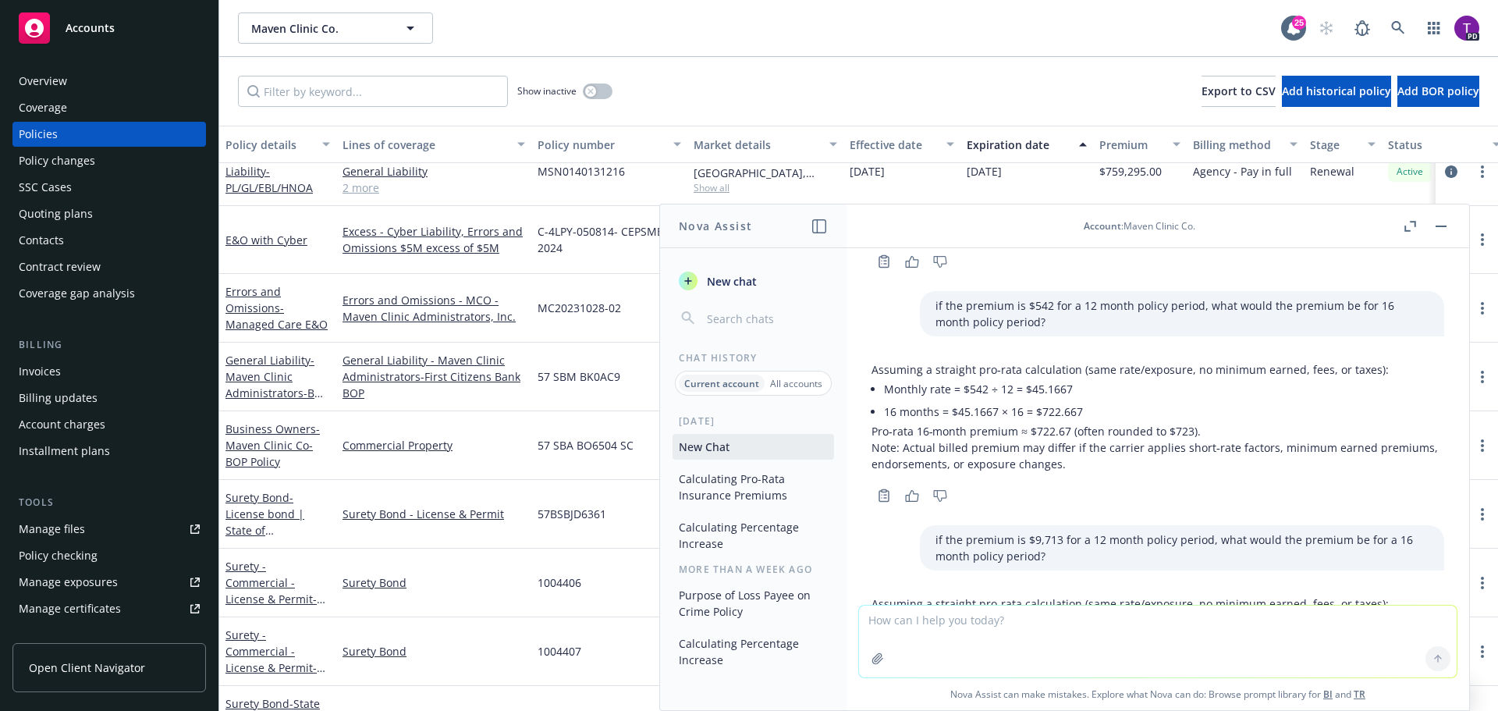
scroll to position [377, 0]
